Goal: Find specific page/section: Find specific page/section

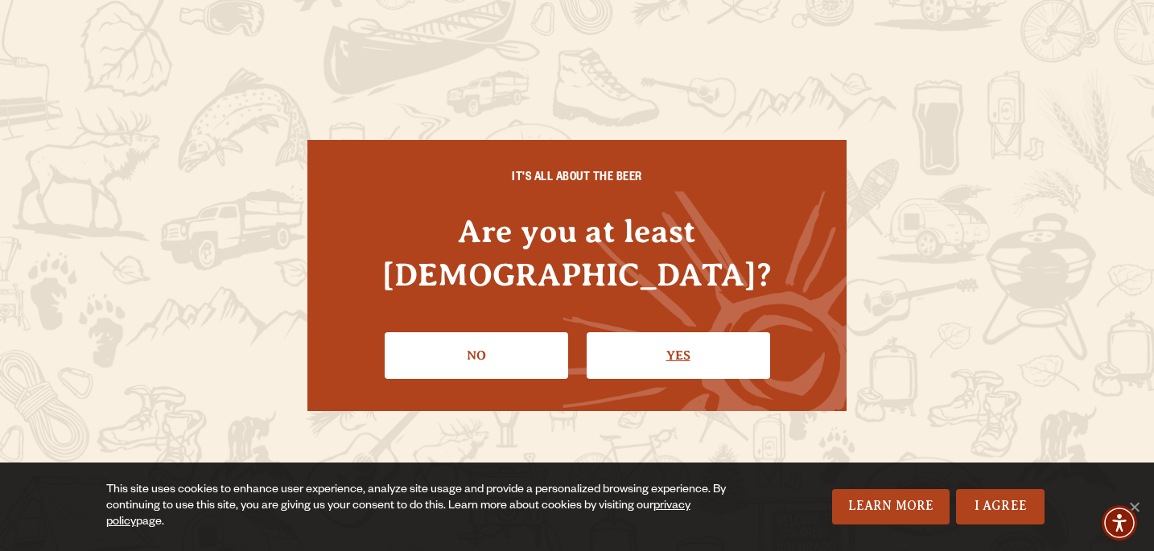
click at [665, 332] on link "Yes" at bounding box center [679, 355] width 184 height 47
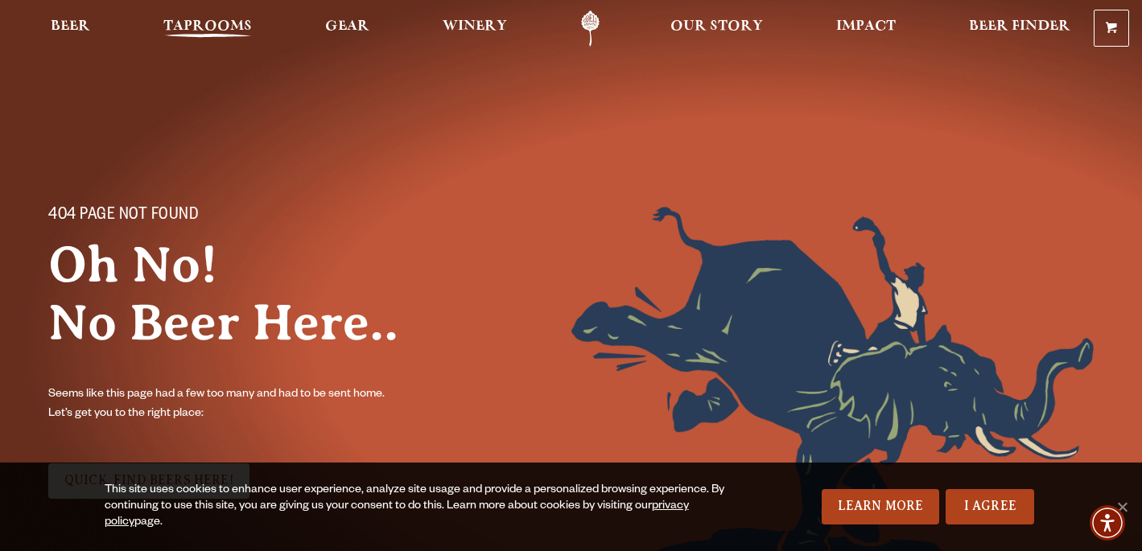
click at [184, 22] on span "Taprooms" at bounding box center [207, 26] width 89 height 13
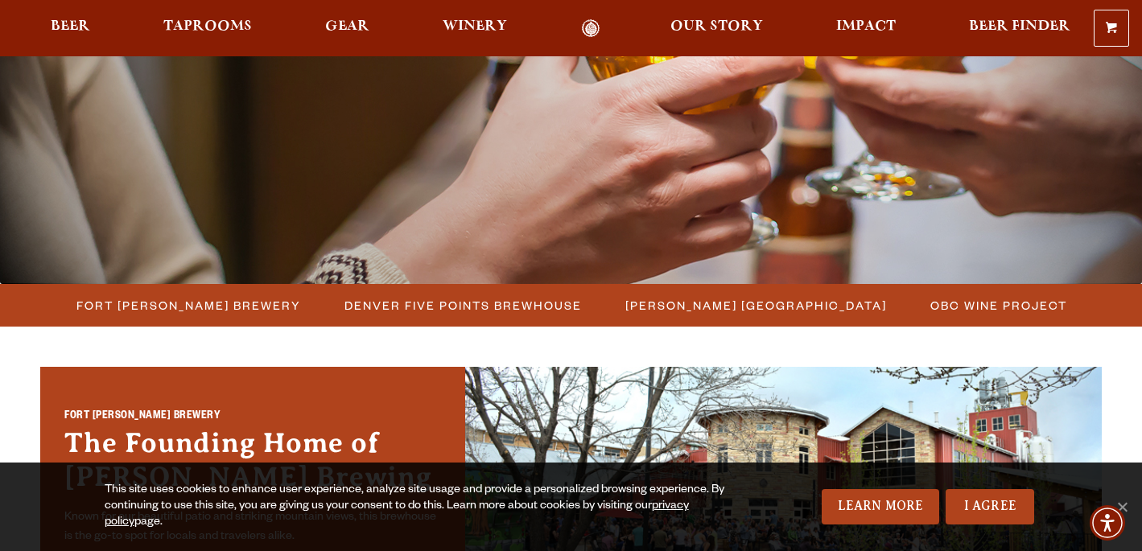
scroll to position [442, 0]
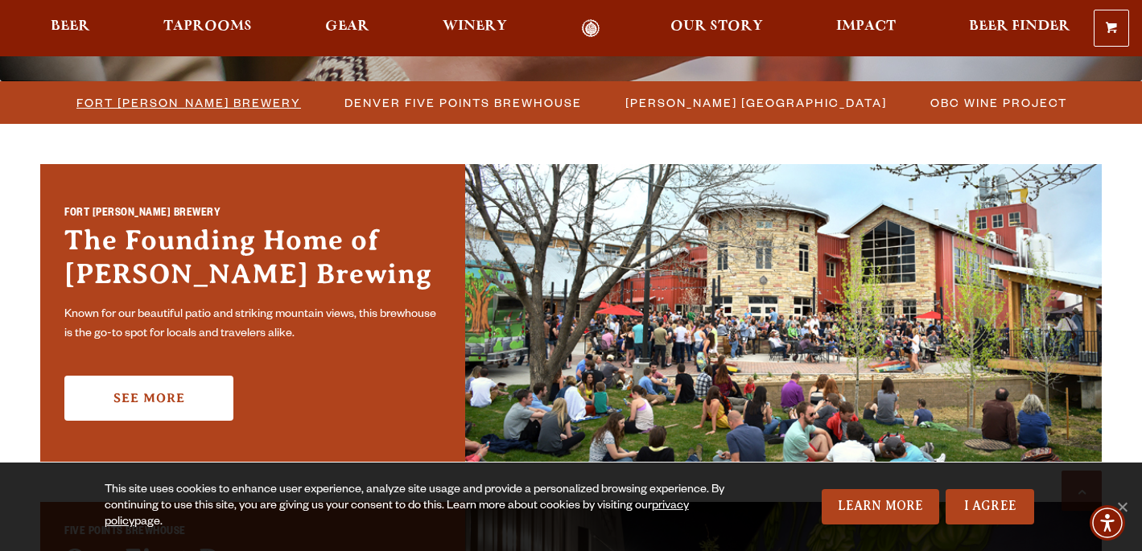
click at [193, 104] on span "Fort [PERSON_NAME] Brewery" at bounding box center [188, 102] width 225 height 23
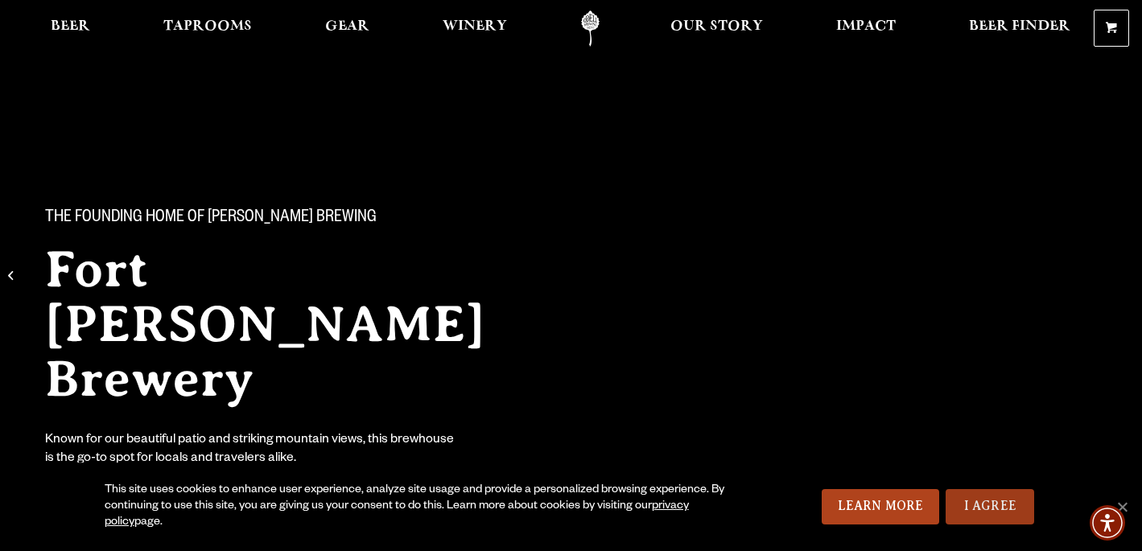
click at [978, 506] on link "I Agree" at bounding box center [990, 506] width 89 height 35
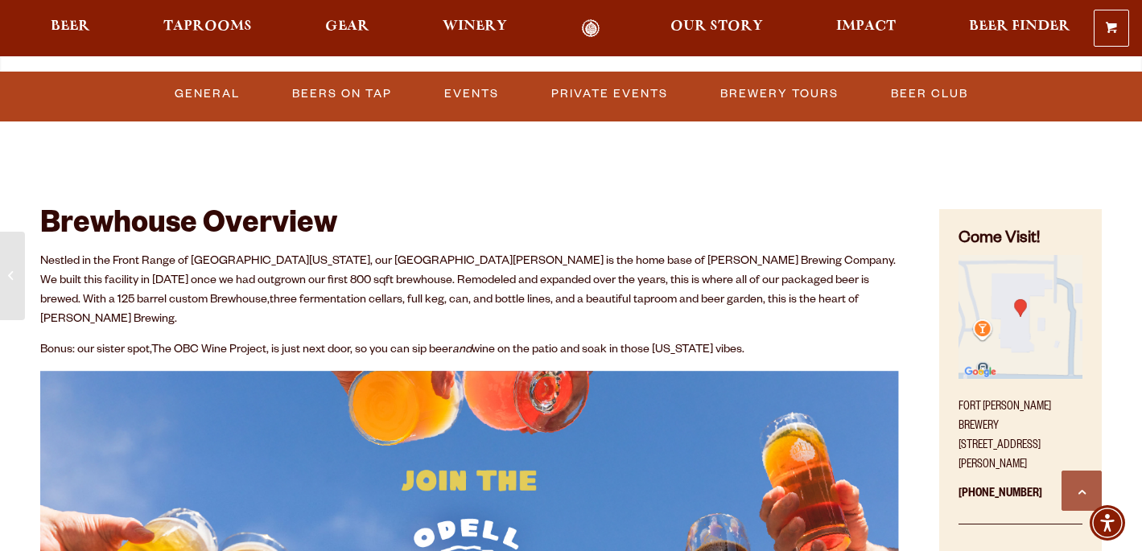
scroll to position [435, 0]
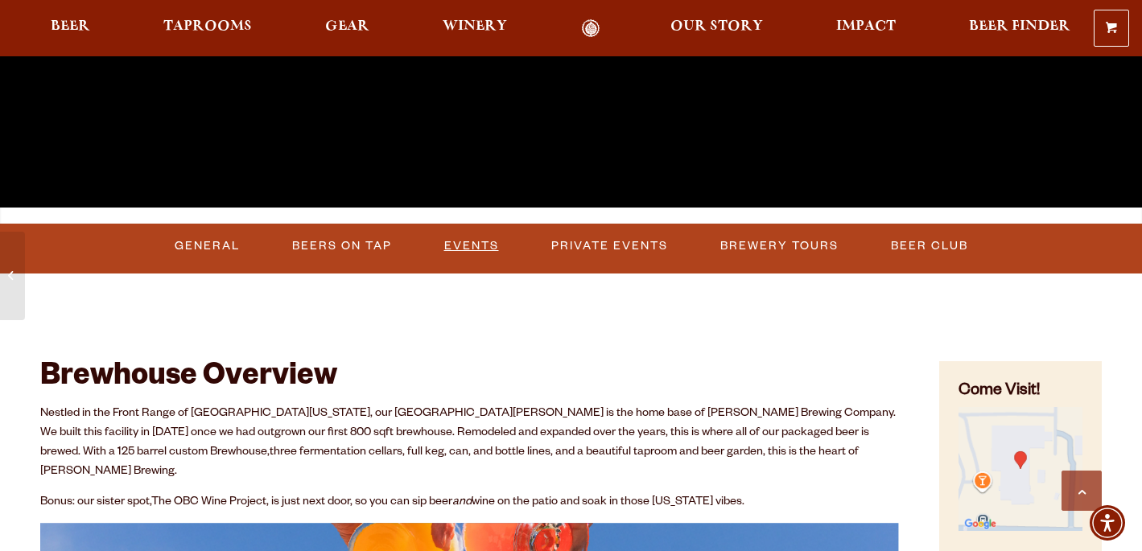
click at [463, 231] on link "Events" at bounding box center [472, 246] width 68 height 37
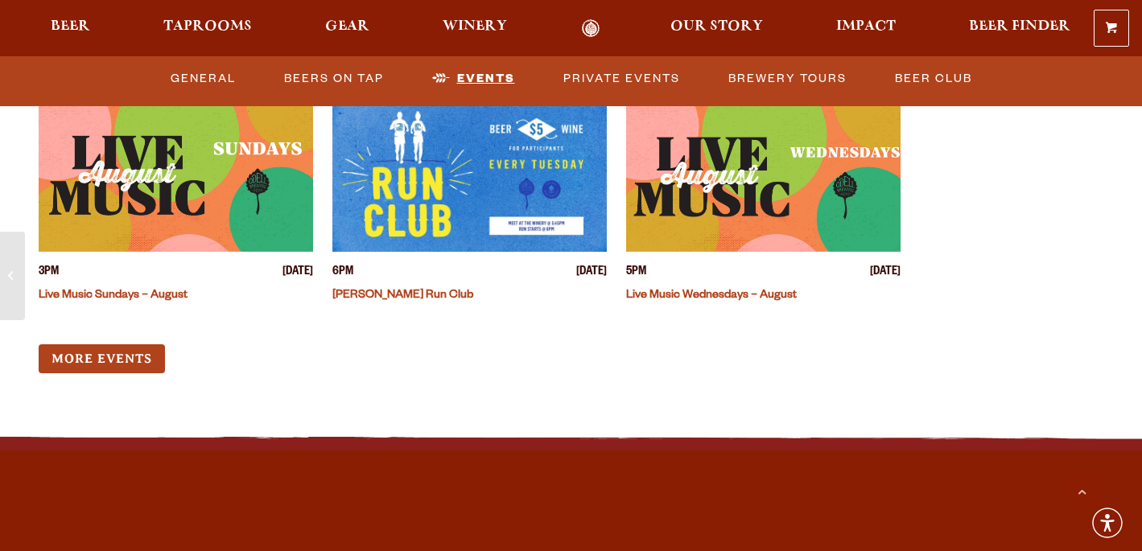
scroll to position [6232, 0]
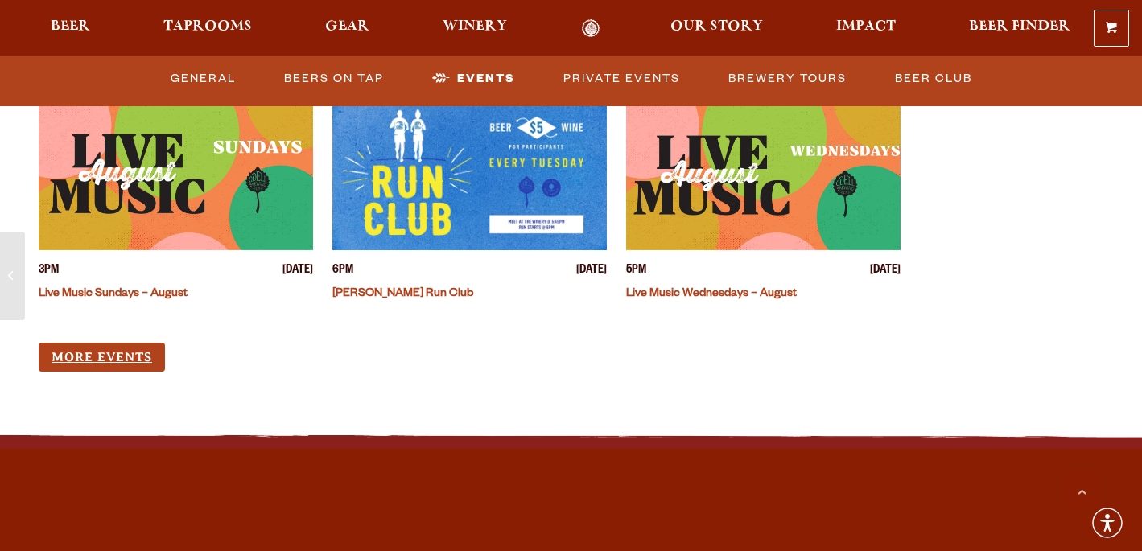
click at [109, 343] on link "More Events" at bounding box center [102, 358] width 126 height 30
